Goal: Find specific page/section: Find specific page/section

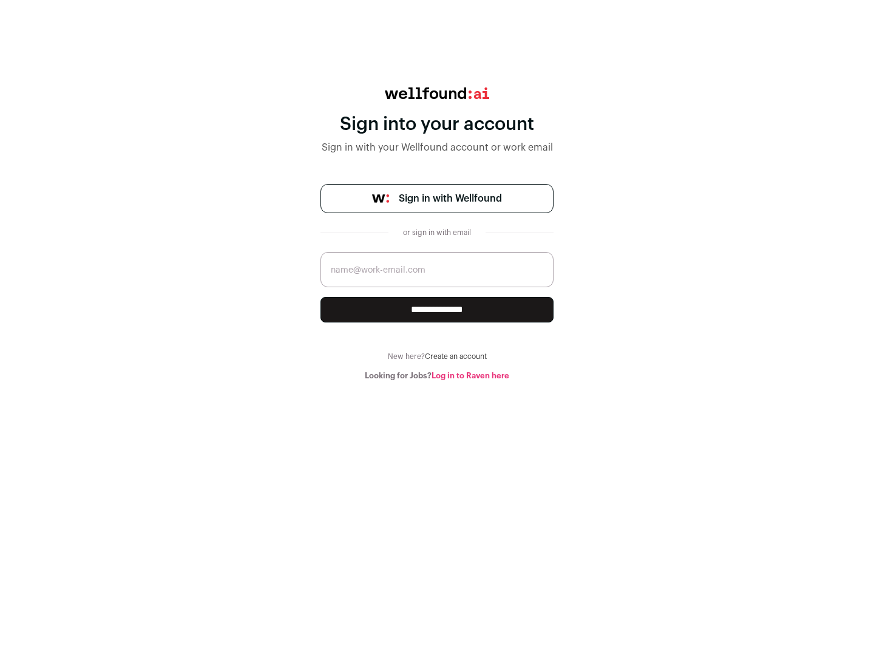
click at [450, 198] on span "Sign in with Wellfound" at bounding box center [450, 198] width 103 height 15
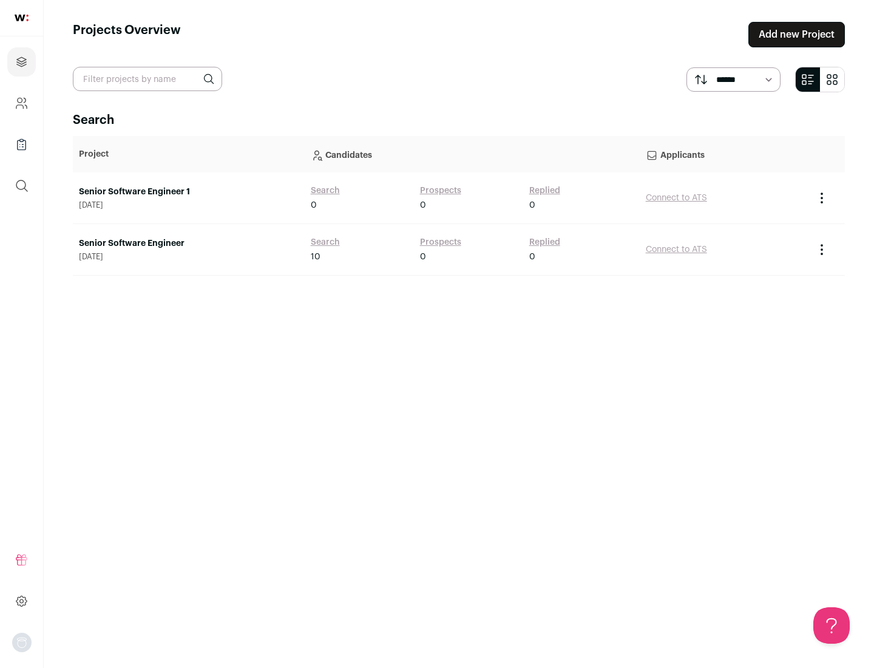
click at [188, 243] on link "Senior Software Engineer" at bounding box center [189, 243] width 220 height 12
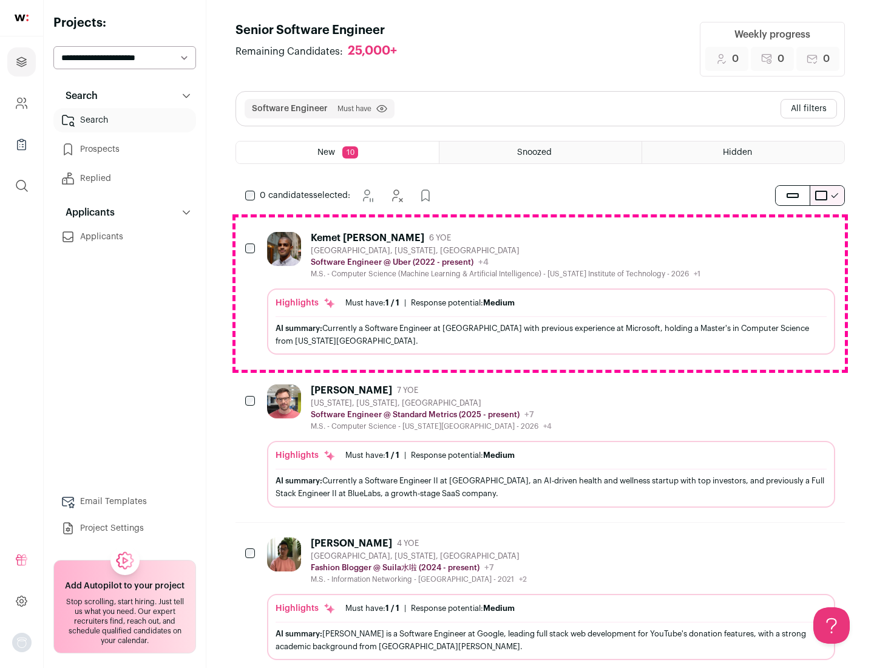
click at [540, 293] on div "Highlights Must have: 1 / 1 How many must haves have been fulfilled? | Response…" at bounding box center [551, 321] width 568 height 66
